Goal: Transaction & Acquisition: Purchase product/service

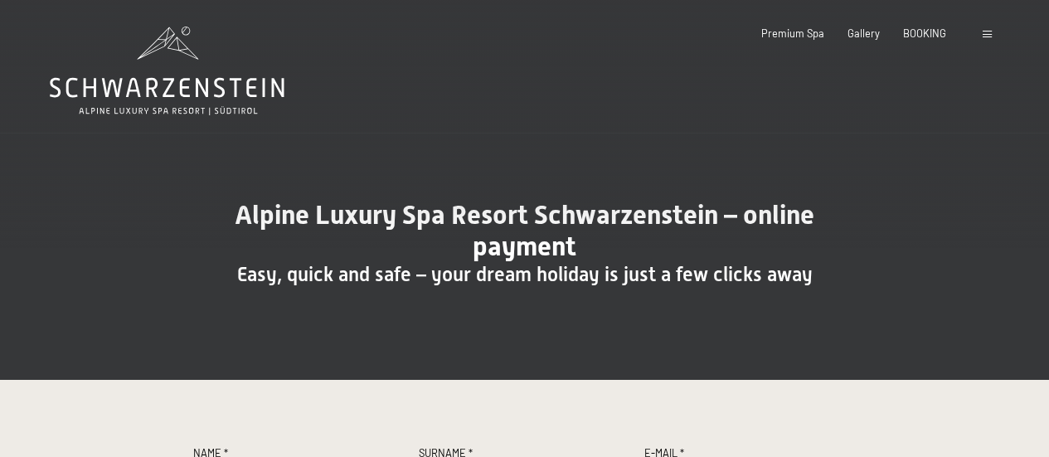
click at [552, 299] on div at bounding box center [525, 300] width 664 height 27
click at [547, 251] on span "Alpine Luxury Spa Resort Schwarzenstein – online payment" at bounding box center [525, 230] width 580 height 63
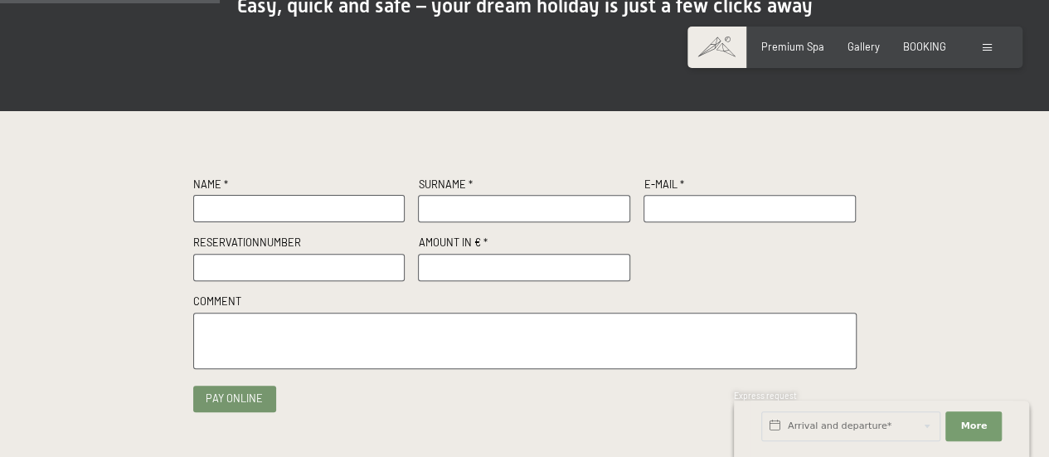
scroll to position [267, 0]
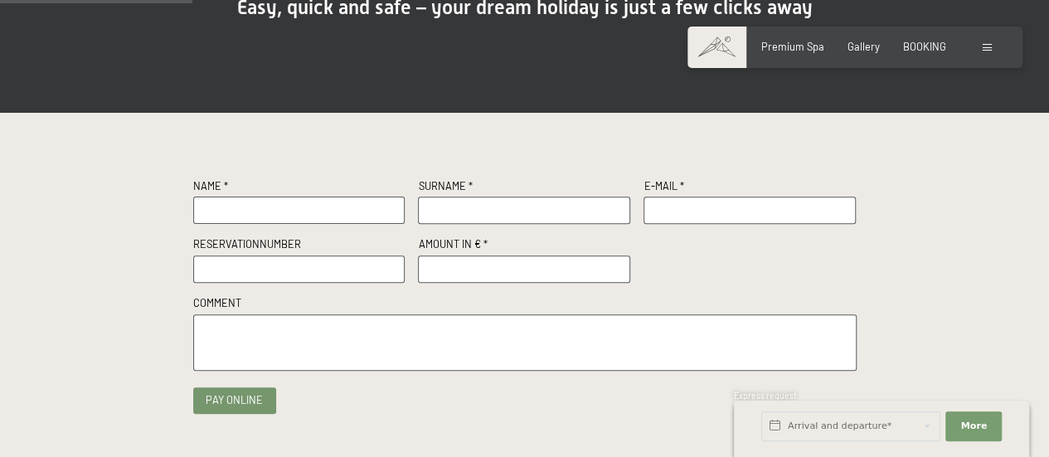
click at [219, 209] on input "text" at bounding box center [299, 210] width 212 height 27
type input "[PERSON_NAME]"
type input "Detavernier"
click at [280, 266] on input "text" at bounding box center [299, 268] width 212 height 27
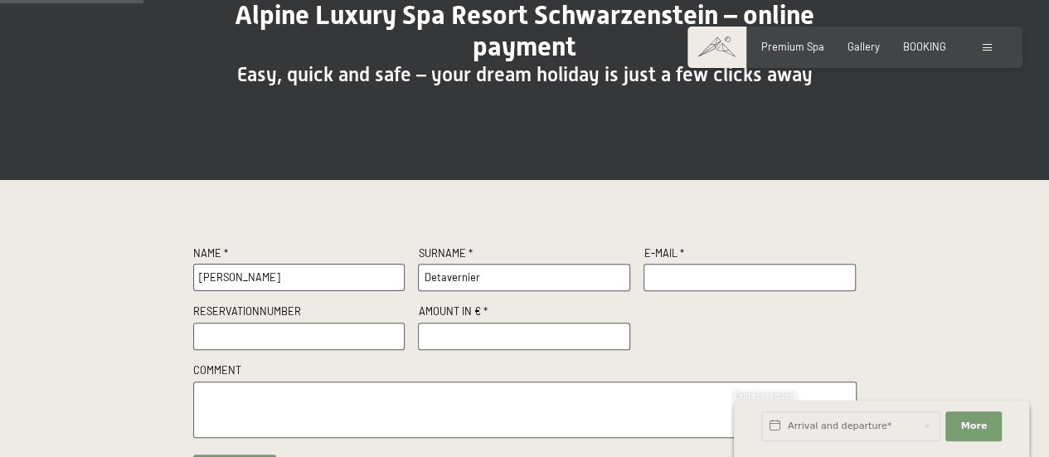
scroll to position [199, 0]
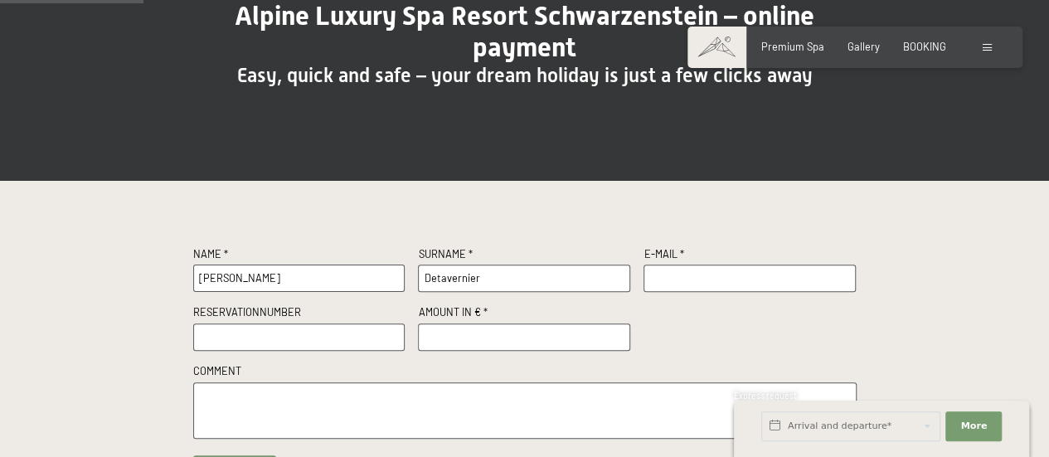
click at [715, 280] on input "text" at bounding box center [750, 278] width 212 height 27
type input "[PERSON_NAME][EMAIL_ADDRESS][PERSON_NAME][DOMAIN_NAME]"
click at [259, 341] on input "text" at bounding box center [299, 336] width 212 height 27
type input "2"
type input "R22402/2025"
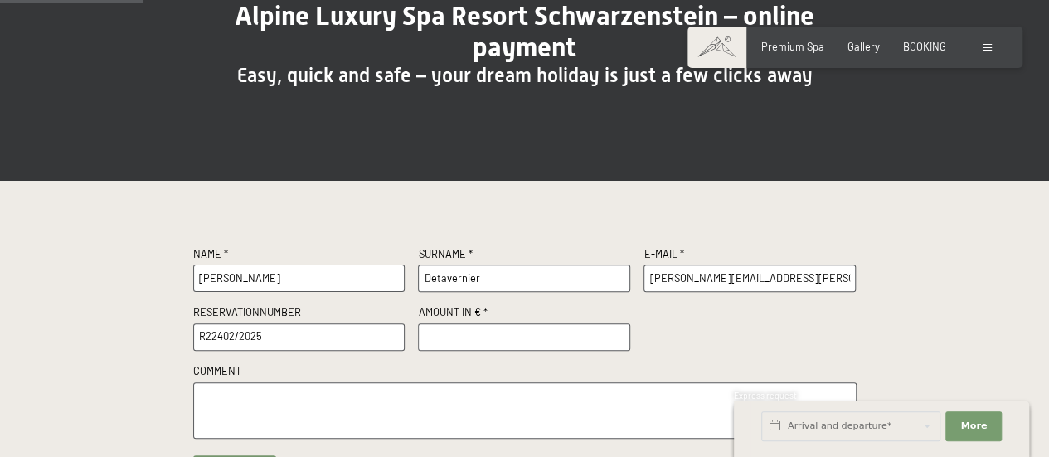
click at [451, 339] on input "number" at bounding box center [524, 336] width 212 height 27
type input "500"
click at [431, 409] on textarea at bounding box center [525, 410] width 664 height 57
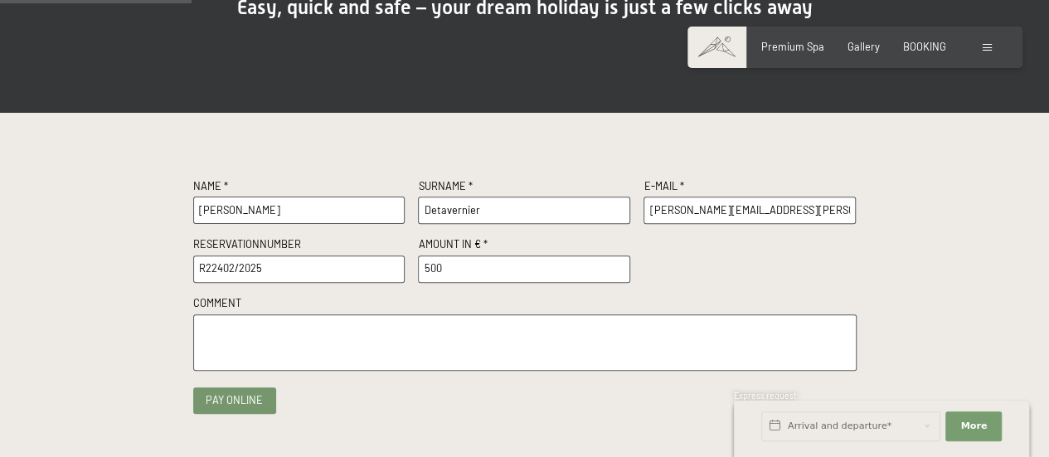
scroll to position [266, 0]
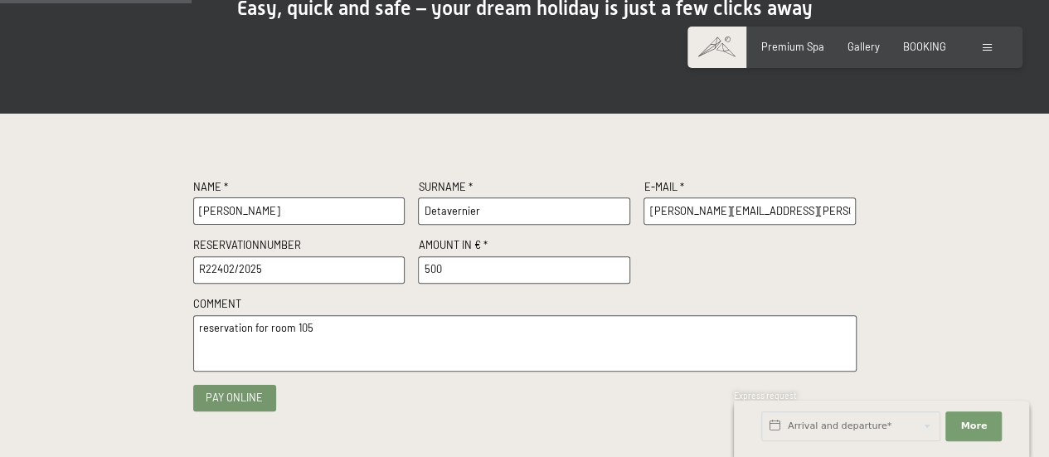
type textarea "reservation for room 105"
click at [224, 397] on button "Pay online" at bounding box center [234, 398] width 83 height 27
